Goal: Communication & Community: Answer question/provide support

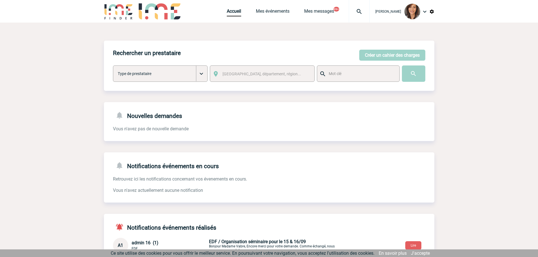
click at [363, 14] on img at bounding box center [359, 11] width 20 height 7
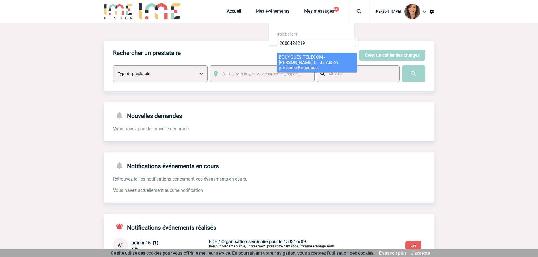
type input "2000424219"
click at [330, 51] on span "2000424219" at bounding box center [317, 45] width 80 height 15
select select "23720"
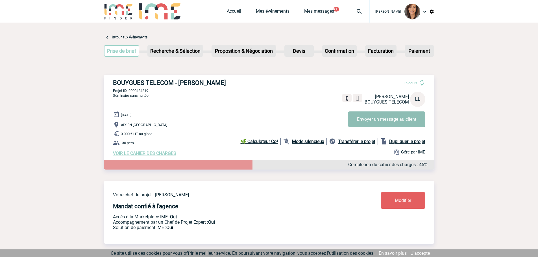
click at [383, 120] on button "Envoyer un message au client" at bounding box center [386, 119] width 77 height 16
